Goal: Communication & Community: Connect with others

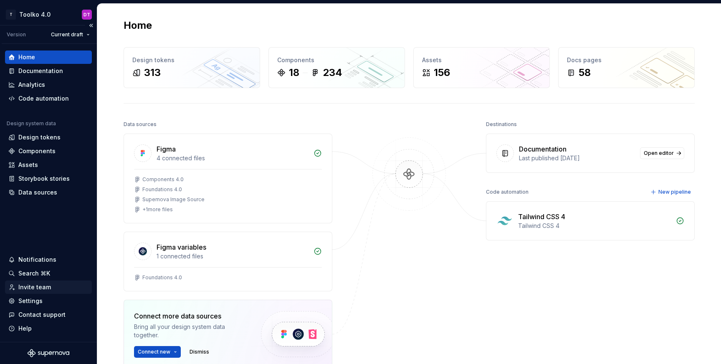
click at [39, 290] on div "Invite team" at bounding box center [34, 287] width 33 height 8
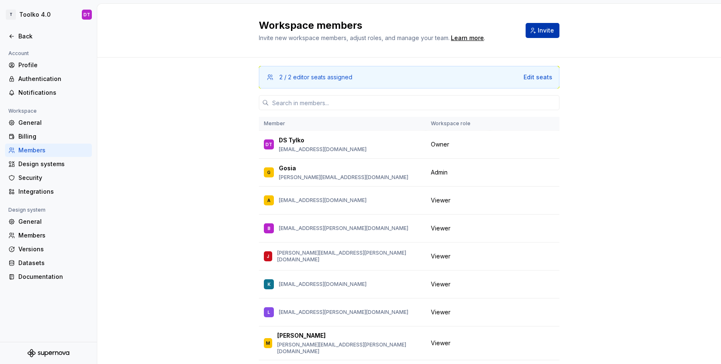
click at [543, 30] on span "Invite" at bounding box center [546, 30] width 16 height 8
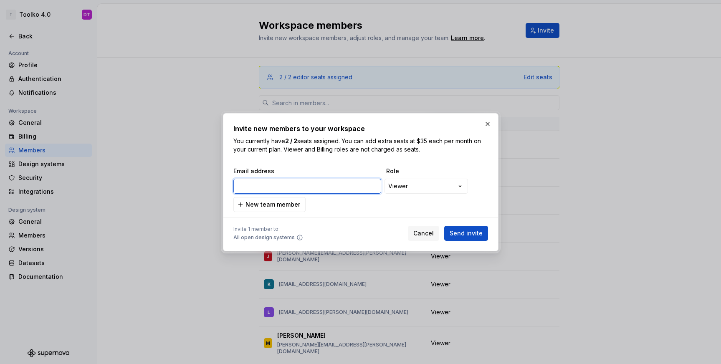
paste input "[EMAIL_ADDRESS][DOMAIN_NAME]"
click at [470, 235] on span "Send invite" at bounding box center [466, 233] width 33 height 8
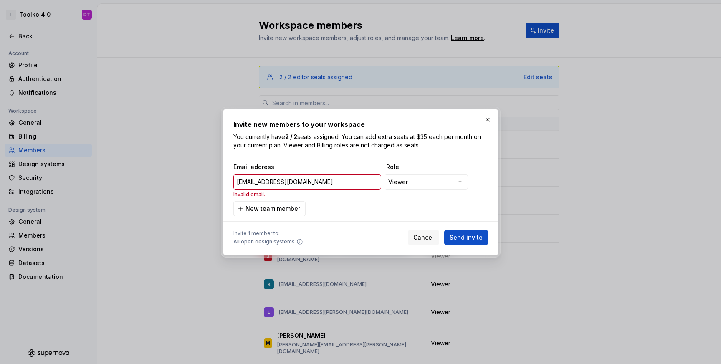
click at [349, 200] on div "**********" at bounding box center [360, 189] width 255 height 53
click at [289, 183] on input "[EMAIL_ADDRESS][DOMAIN_NAME]" at bounding box center [307, 181] width 148 height 15
drag, startPoint x: 298, startPoint y: 177, endPoint x: 224, endPoint y: 177, distance: 73.9
click at [223, 177] on div "**********" at bounding box center [360, 182] width 275 height 147
click at [466, 238] on span "Send invite" at bounding box center [466, 237] width 33 height 8
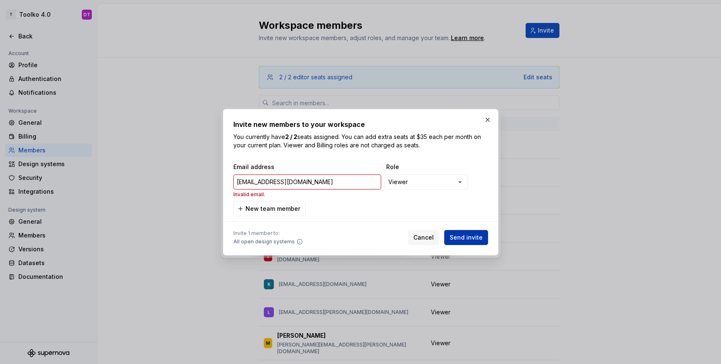
click at [466, 233] on span "Send invite" at bounding box center [466, 237] width 33 height 8
click at [280, 185] on input "[EMAIL_ADDRESS][DOMAIN_NAME]" at bounding box center [307, 181] width 148 height 15
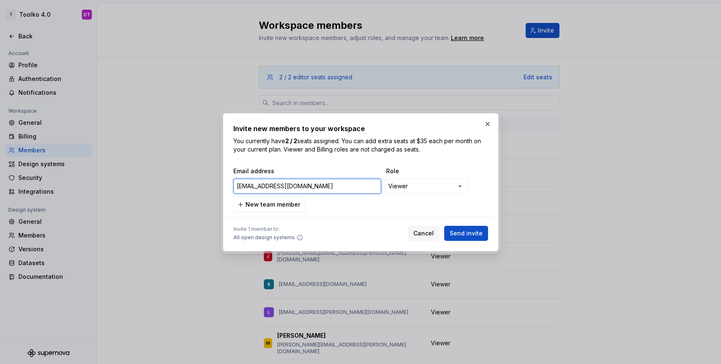
type input "[EMAIL_ADDRESS][DOMAIN_NAME]"
click at [459, 231] on span "Send invite" at bounding box center [466, 233] width 33 height 8
